Goal: Task Accomplishment & Management: Use online tool/utility

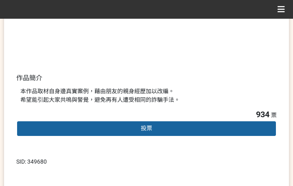
scroll to position [204, 0]
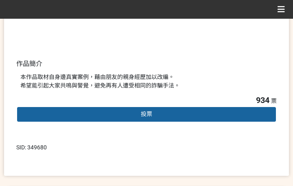
click at [152, 116] on span "投票" at bounding box center [146, 114] width 11 height 7
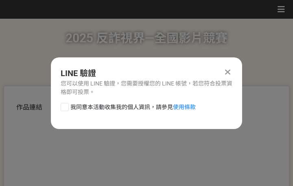
click at [118, 107] on span "我同意本活動收集我的個人資訊，請參見 使用條款" at bounding box center [134, 107] width 126 height 9
click at [66, 107] on input "我同意本活動收集我的個人資訊，請參見 使用條款" at bounding box center [63, 106] width 5 height 5
checkbox input "false"
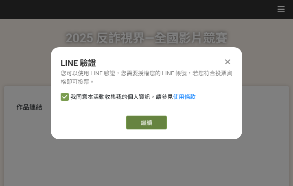
click at [149, 122] on link "繼續" at bounding box center [146, 123] width 41 height 14
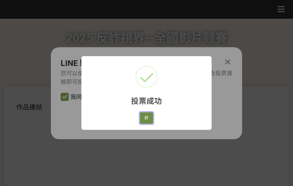
click at [148, 117] on button "好" at bounding box center [146, 117] width 13 height 11
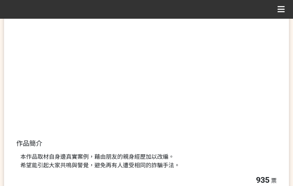
scroll to position [156, 0]
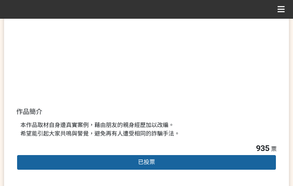
click at [144, 117] on div "本作品取材自身邊真實案例，藉由朋友的親身經歷加以改編。 希望能引起大家共鳴與警覺，避免再有人遭受相同的詐騙手法。" at bounding box center [146, 129] width 261 height 25
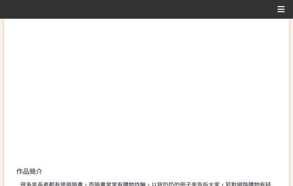
scroll to position [204, 0]
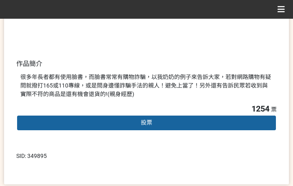
click at [149, 126] on span "投票" at bounding box center [146, 122] width 11 height 7
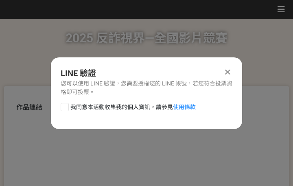
scroll to position [0, 0]
click at [131, 108] on span "我同意本活動收集我的個人資訊，請參見 使用條款" at bounding box center [134, 107] width 126 height 9
click at [66, 108] on input "我同意本活動收集我的個人資訊，請參見 使用條款" at bounding box center [63, 106] width 5 height 5
checkbox input "false"
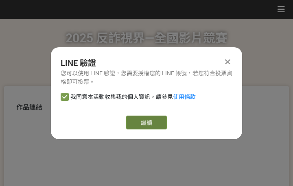
click at [151, 126] on link "繼續" at bounding box center [146, 123] width 41 height 14
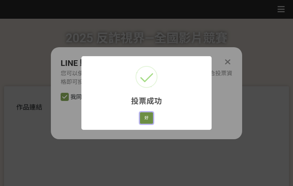
click at [152, 119] on button "好" at bounding box center [146, 117] width 13 height 11
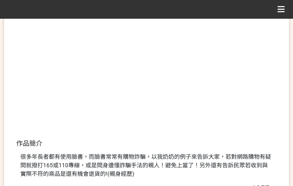
scroll to position [156, 0]
